Goal: Find specific page/section

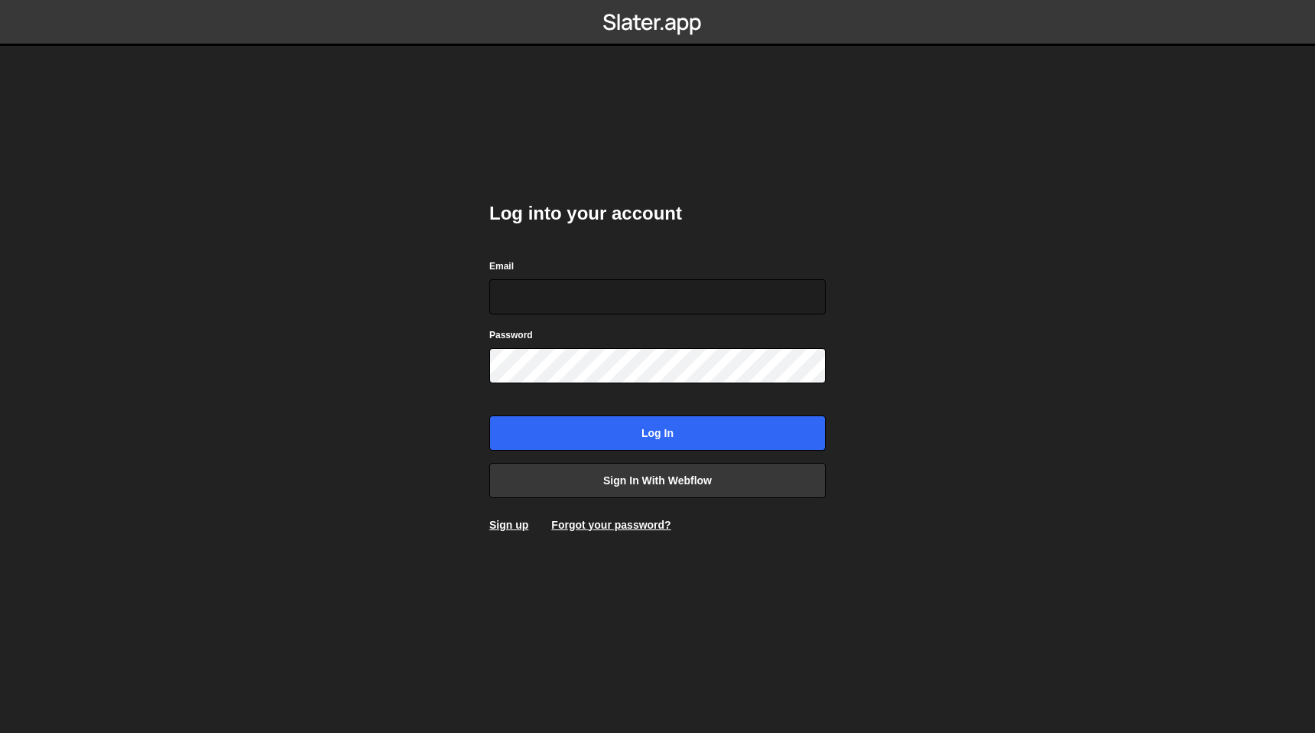
type input "[EMAIL_ADDRESS][DOMAIN_NAME]"
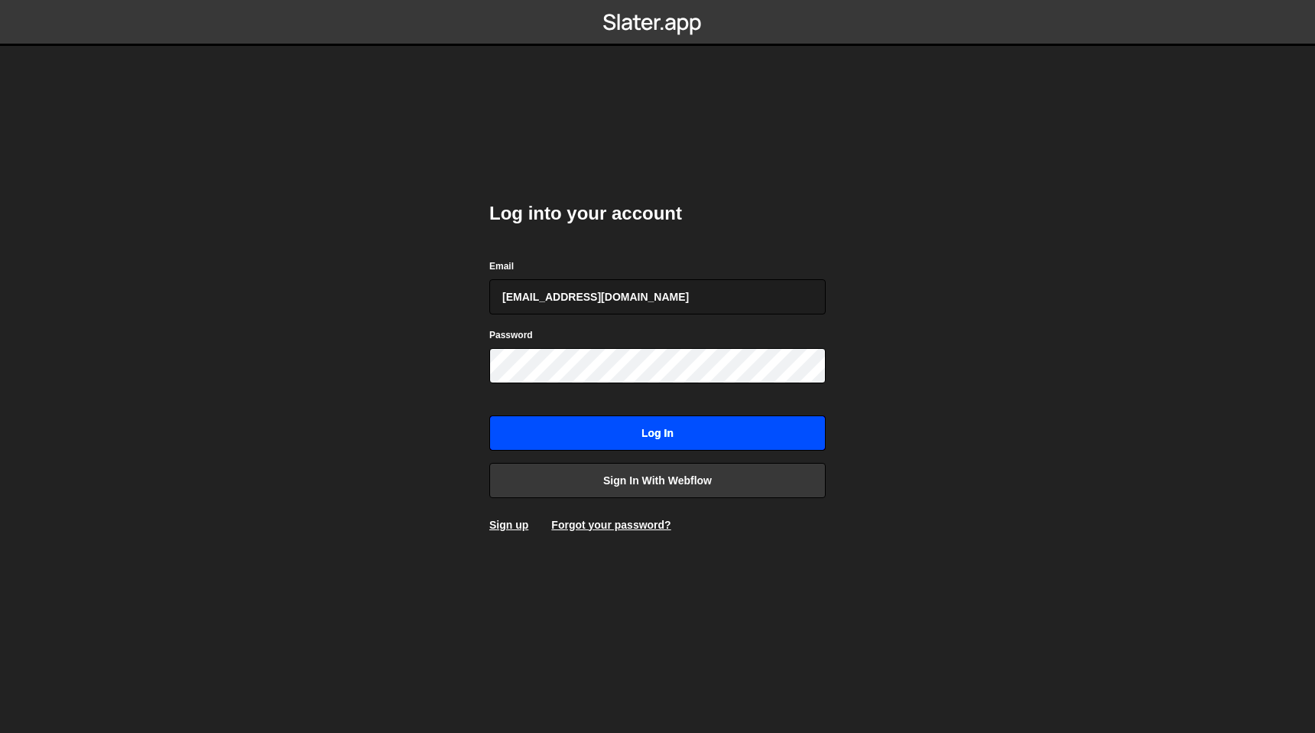
click at [630, 432] on input "Log in" at bounding box center [657, 432] width 336 height 35
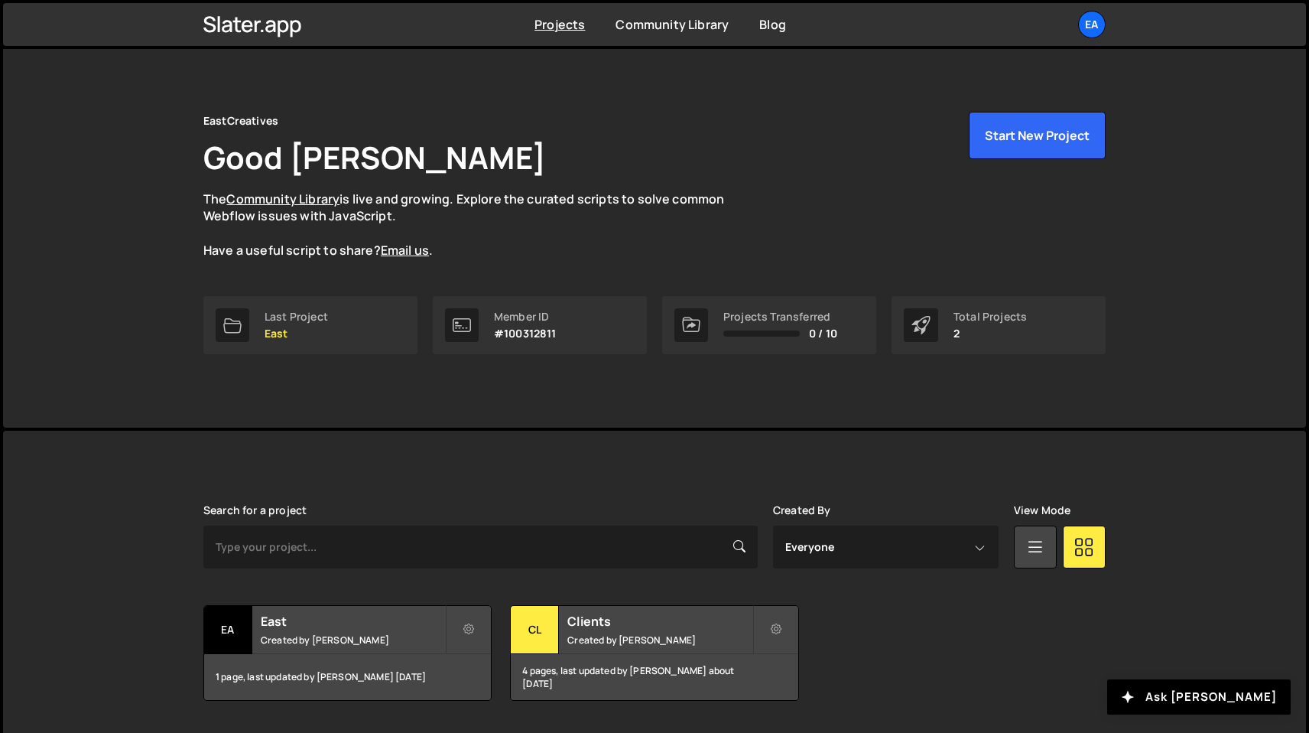
scroll to position [34, 0]
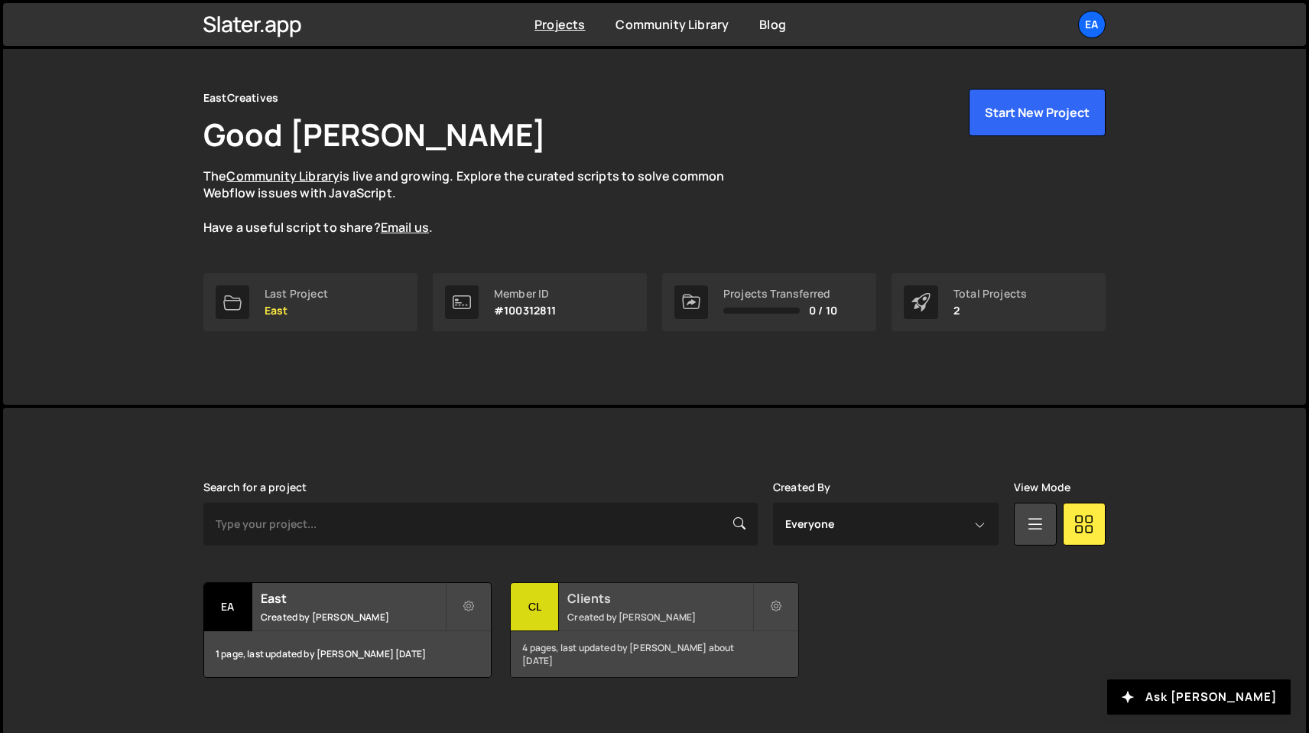
click at [601, 600] on h2 "Clients" at bounding box center [659, 598] width 184 height 17
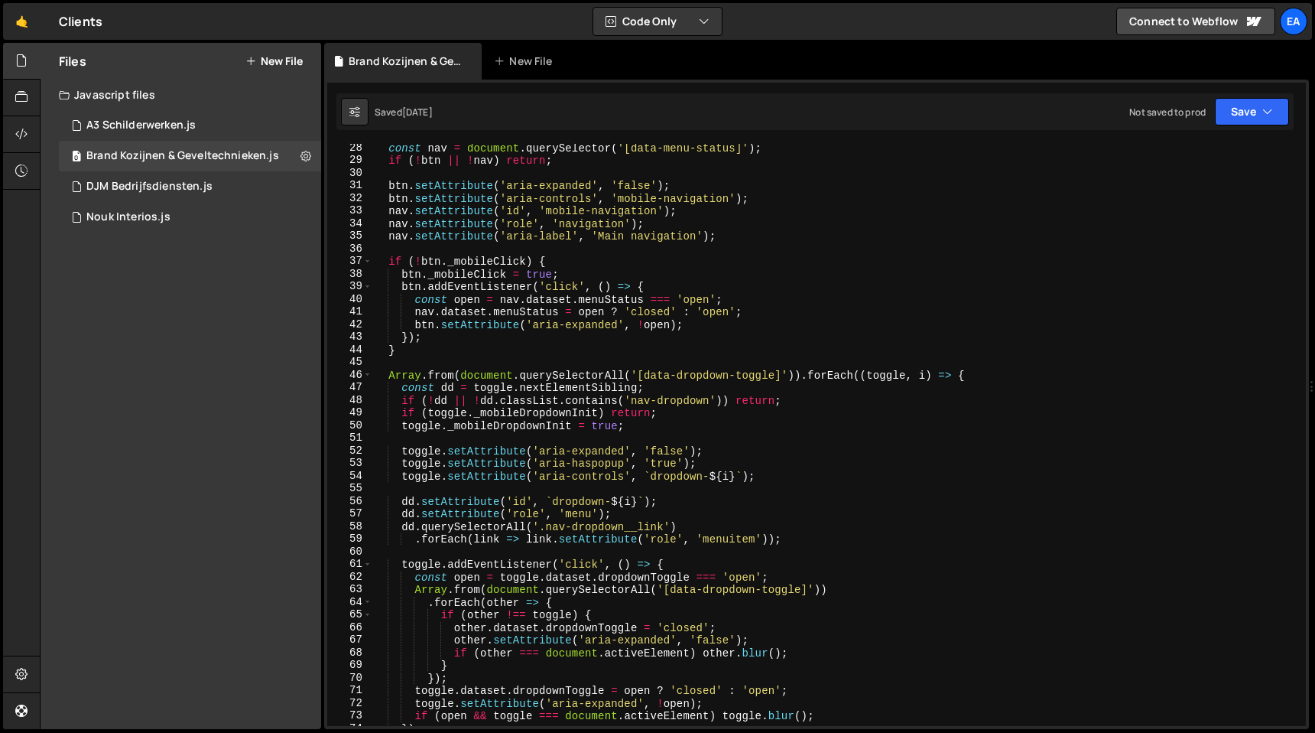
scroll to position [346, 0]
click at [227, 157] on div "Brand Kozijnen & Geveltechnieken.js" at bounding box center [182, 156] width 193 height 14
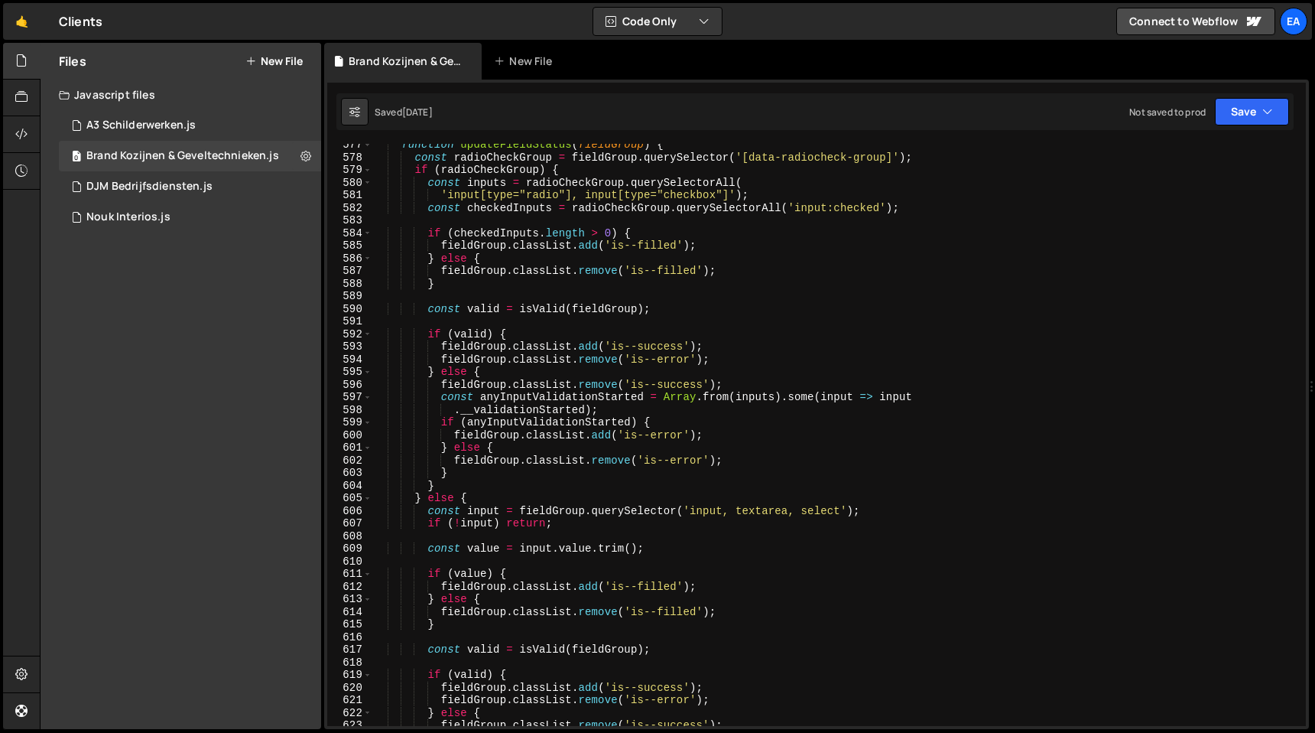
scroll to position [7274, 0]
